Goal: Find specific page/section

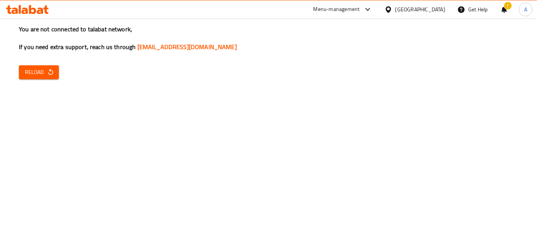
click at [35, 73] on span "Reload" at bounding box center [39, 72] width 28 height 9
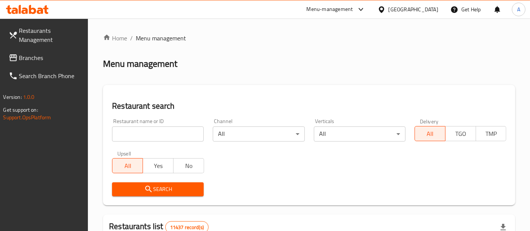
click at [123, 135] on input "search" at bounding box center [158, 133] width 92 height 15
paste input "769854"
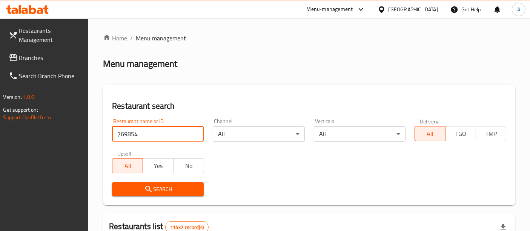
type input "769854"
click at [58, 62] on span "Branches" at bounding box center [50, 57] width 63 height 9
